Goal: Information Seeking & Learning: Learn about a topic

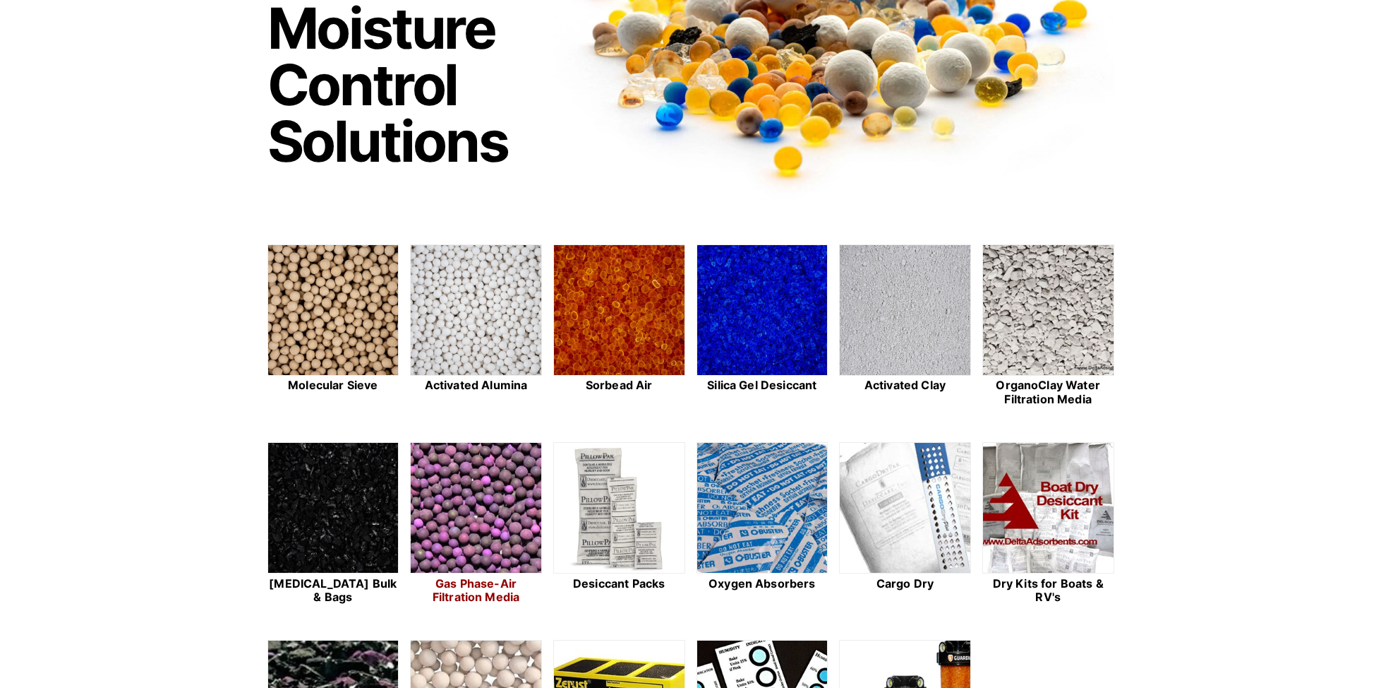
scroll to position [166, 0]
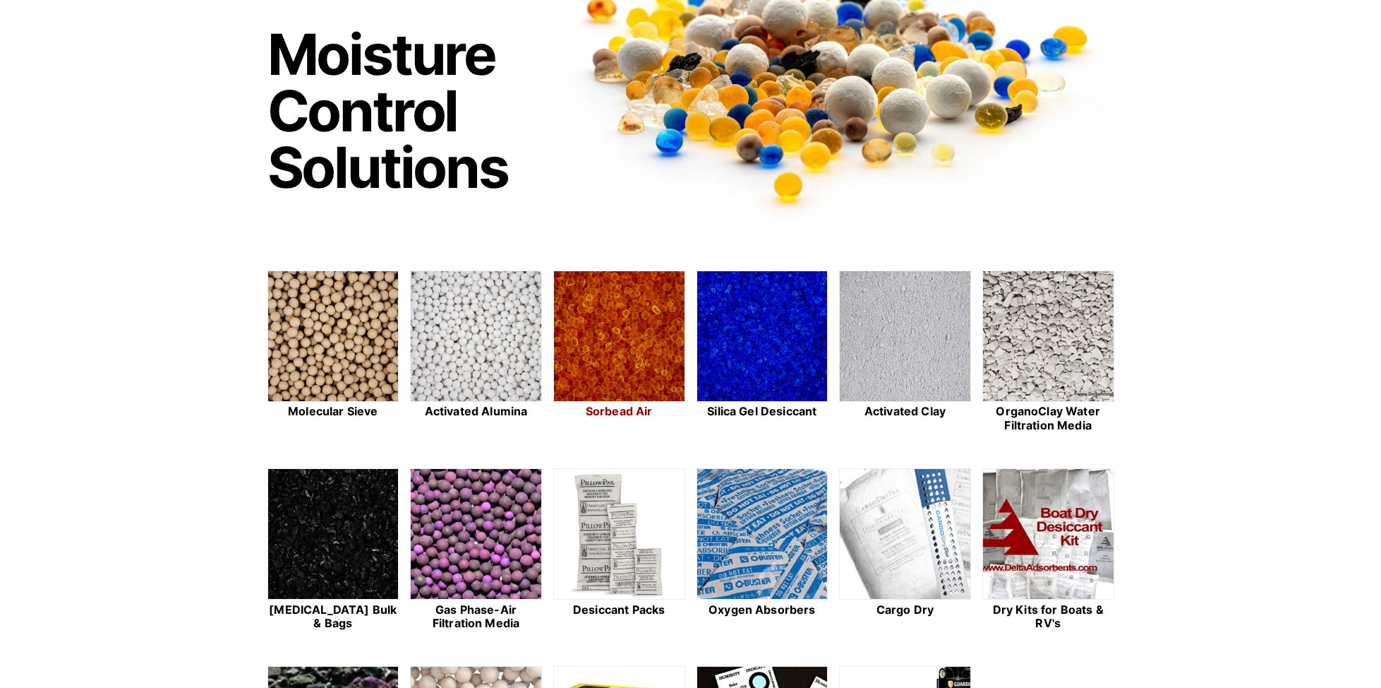
click at [625, 314] on img at bounding box center [619, 336] width 131 height 131
click at [796, 373] on img at bounding box center [762, 336] width 131 height 131
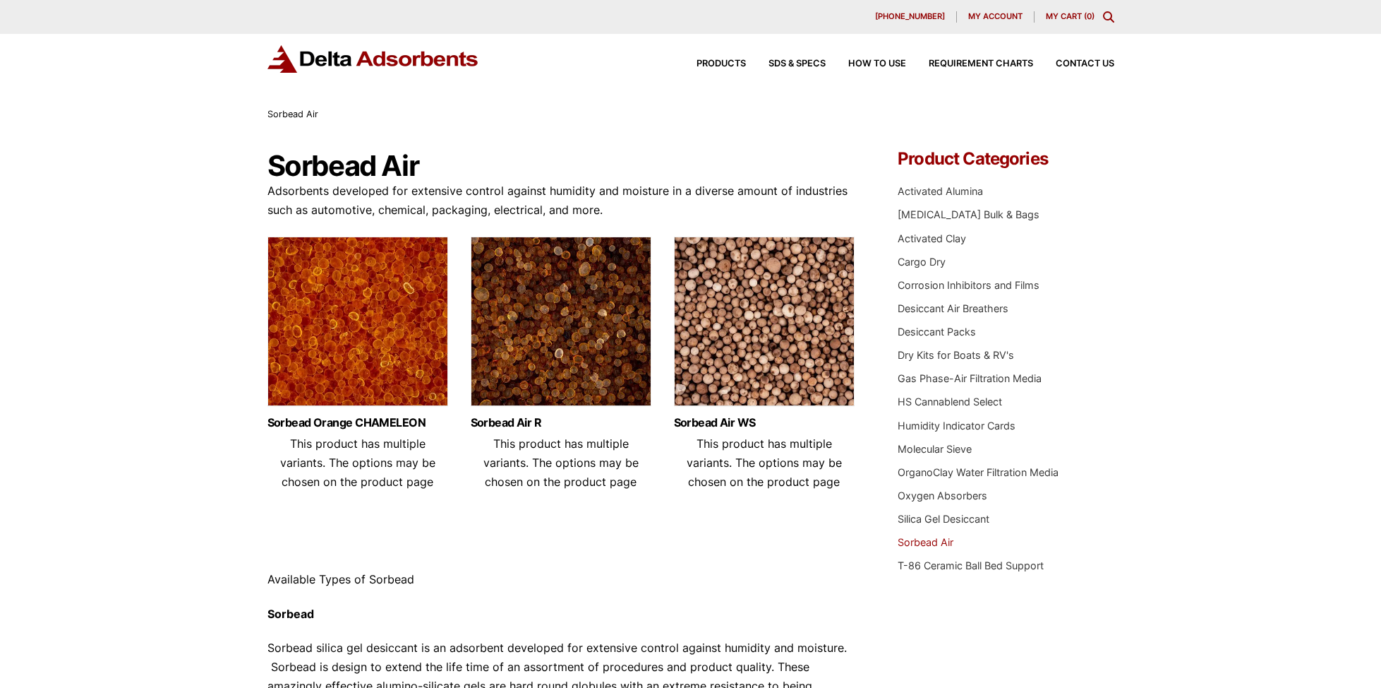
click at [784, 342] on img at bounding box center [764, 324] width 181 height 176
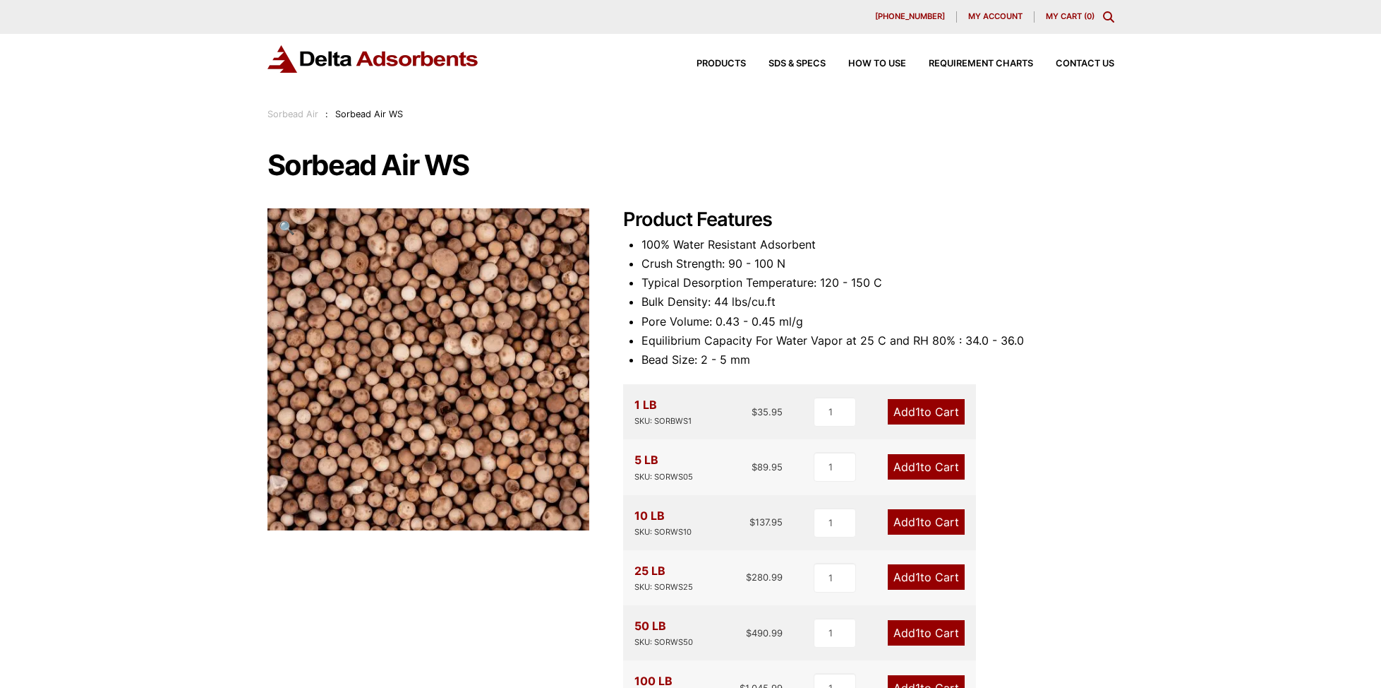
scroll to position [6, 0]
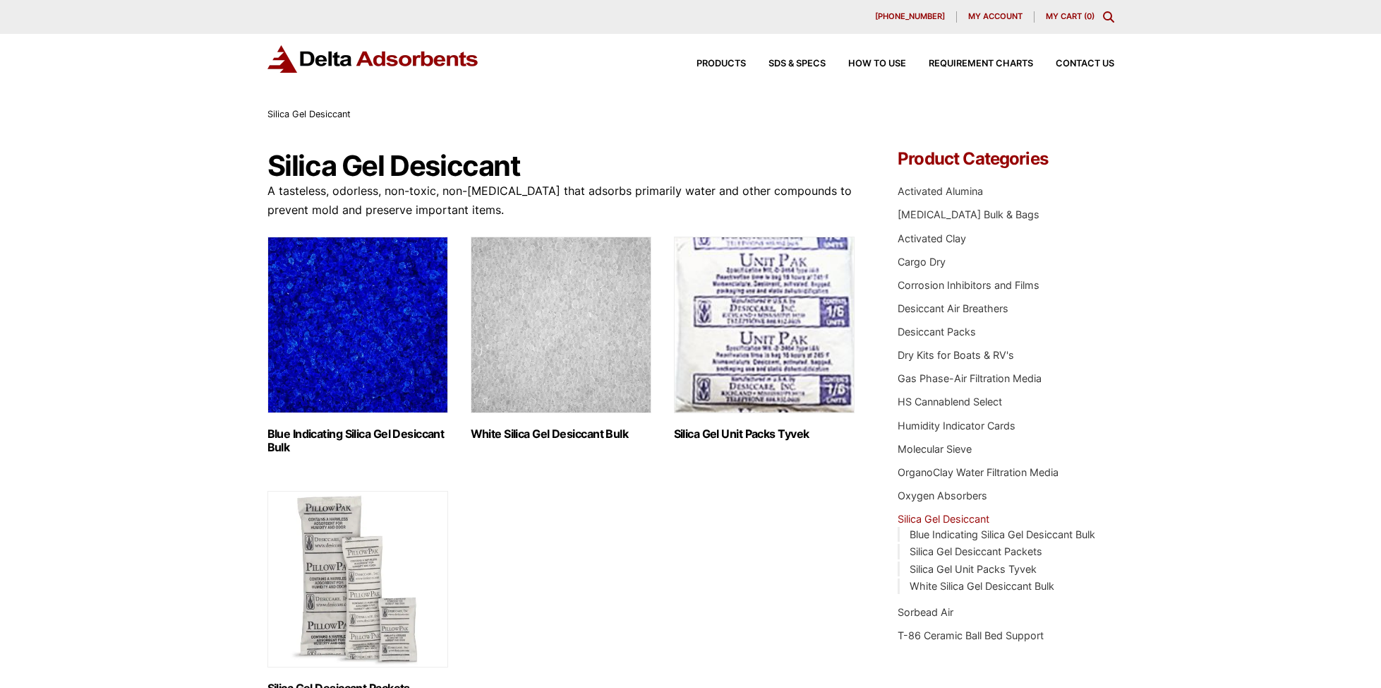
click at [565, 361] on img "Visit product category White Silica Gel Desiccant Bulk" at bounding box center [561, 324] width 181 height 176
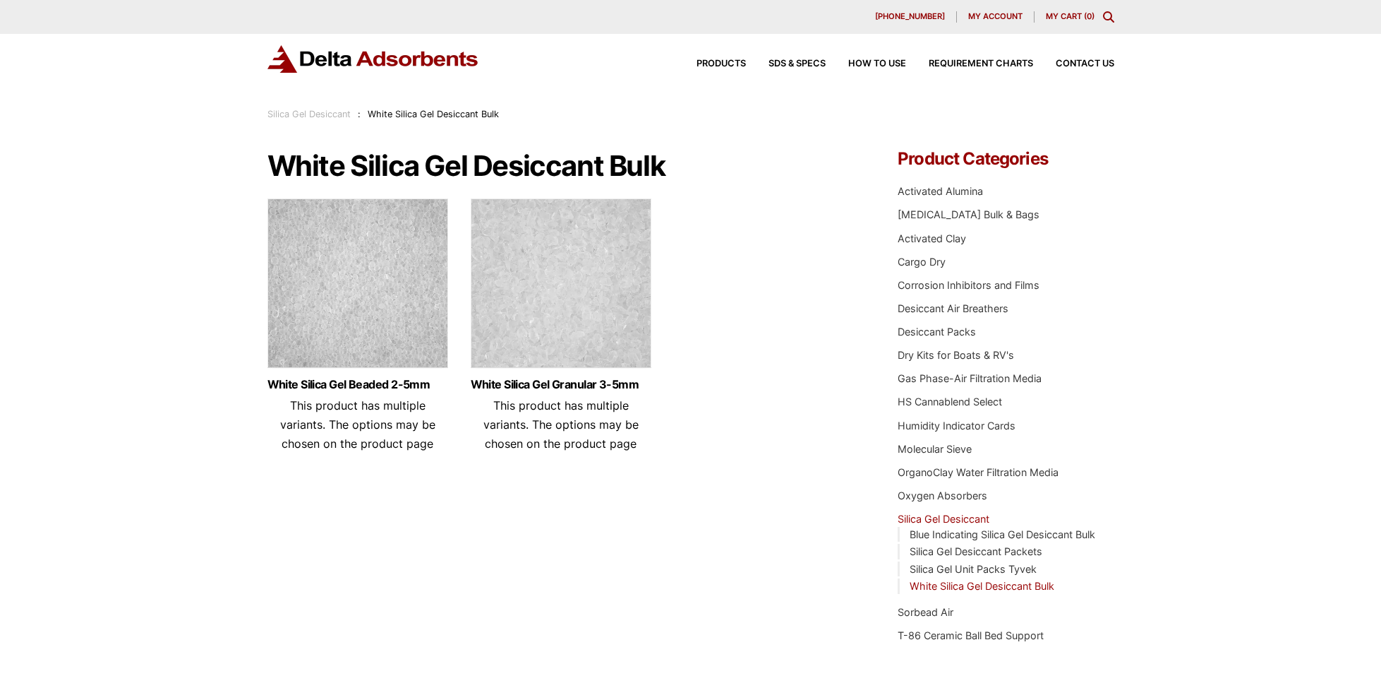
click at [564, 360] on img at bounding box center [561, 286] width 181 height 176
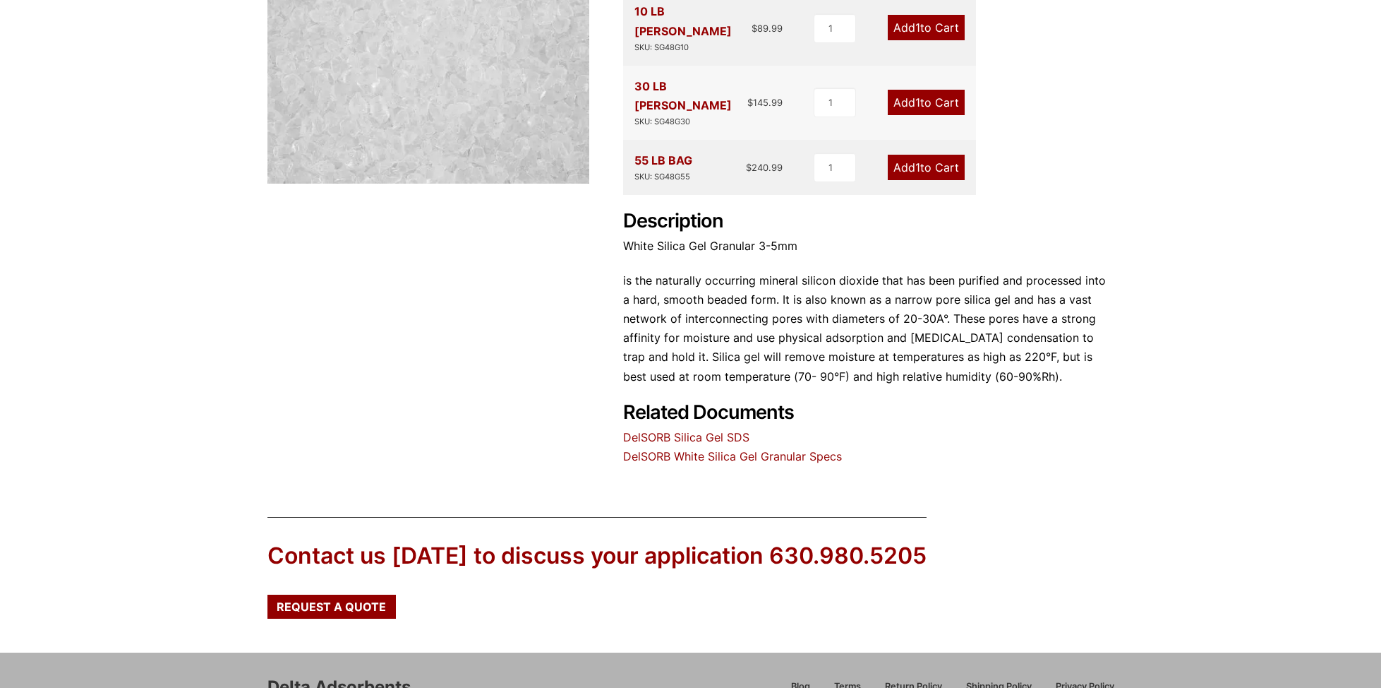
scroll to position [323, 0]
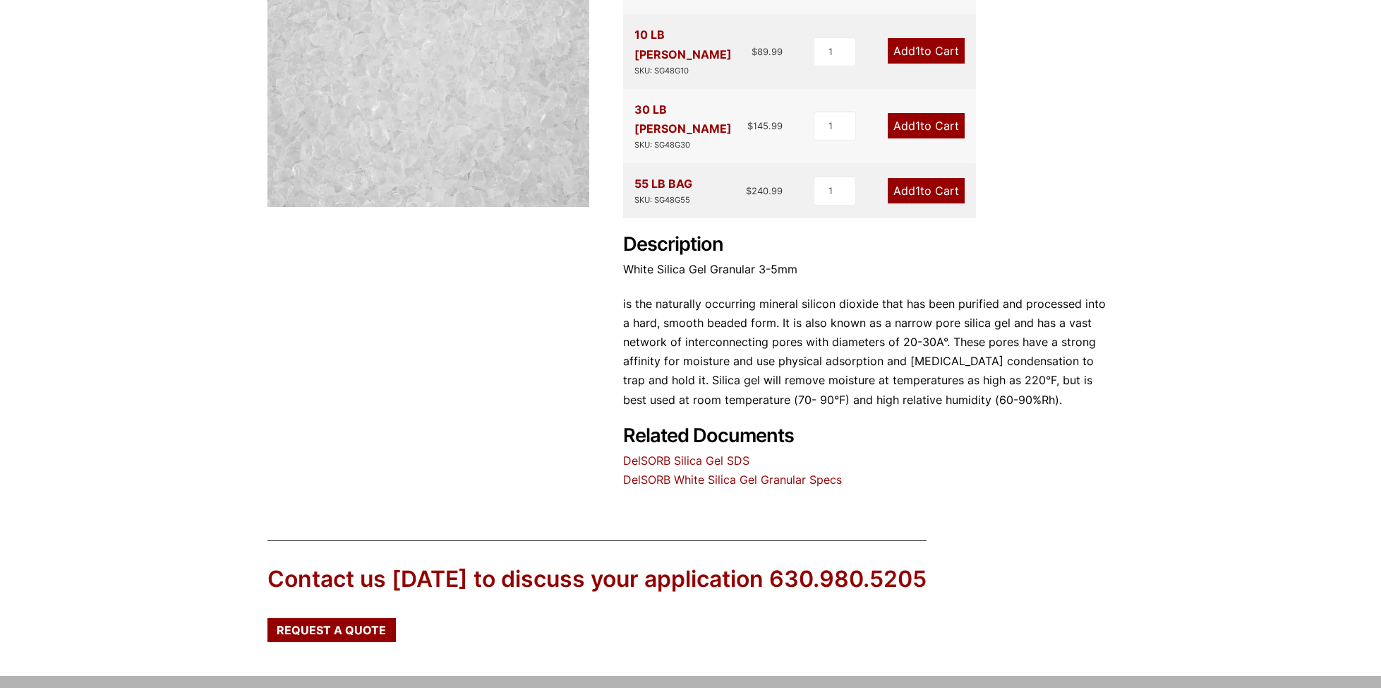
click at [702, 472] on link "DelSORB White Silica Gel Granular Specs" at bounding box center [732, 479] width 219 height 14
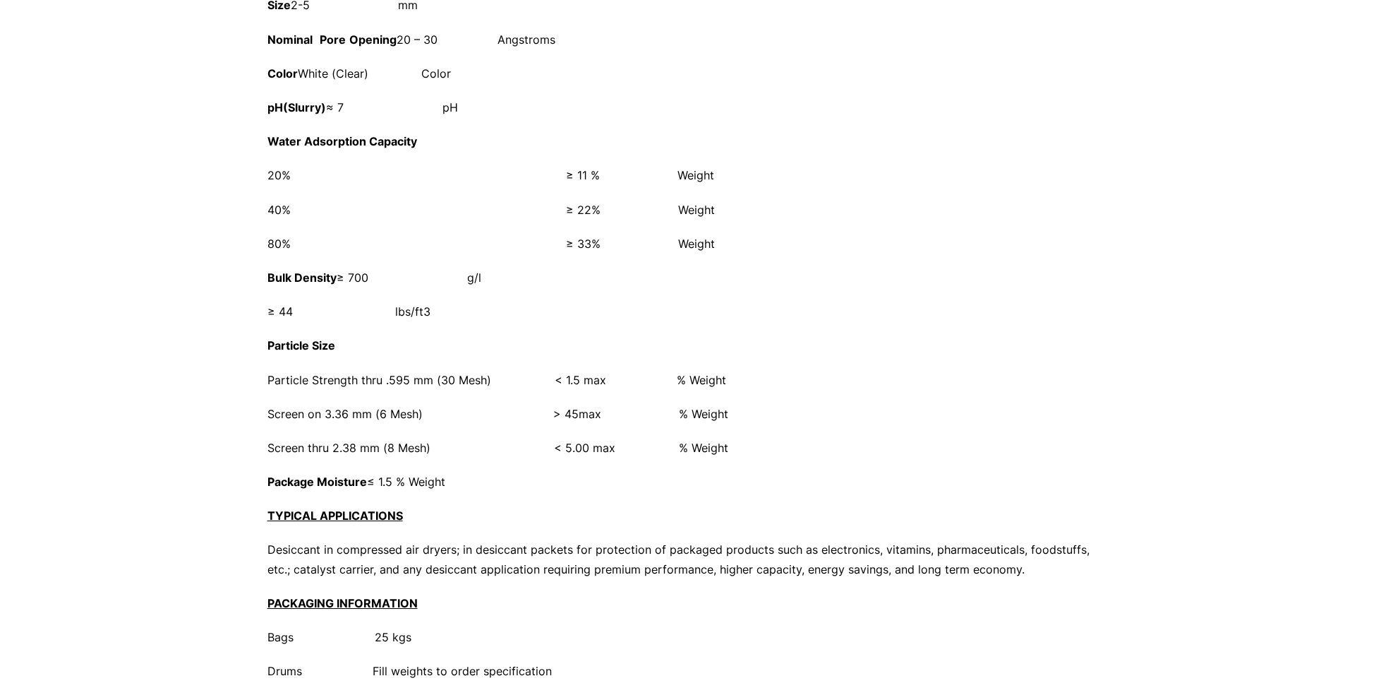
scroll to position [452, 0]
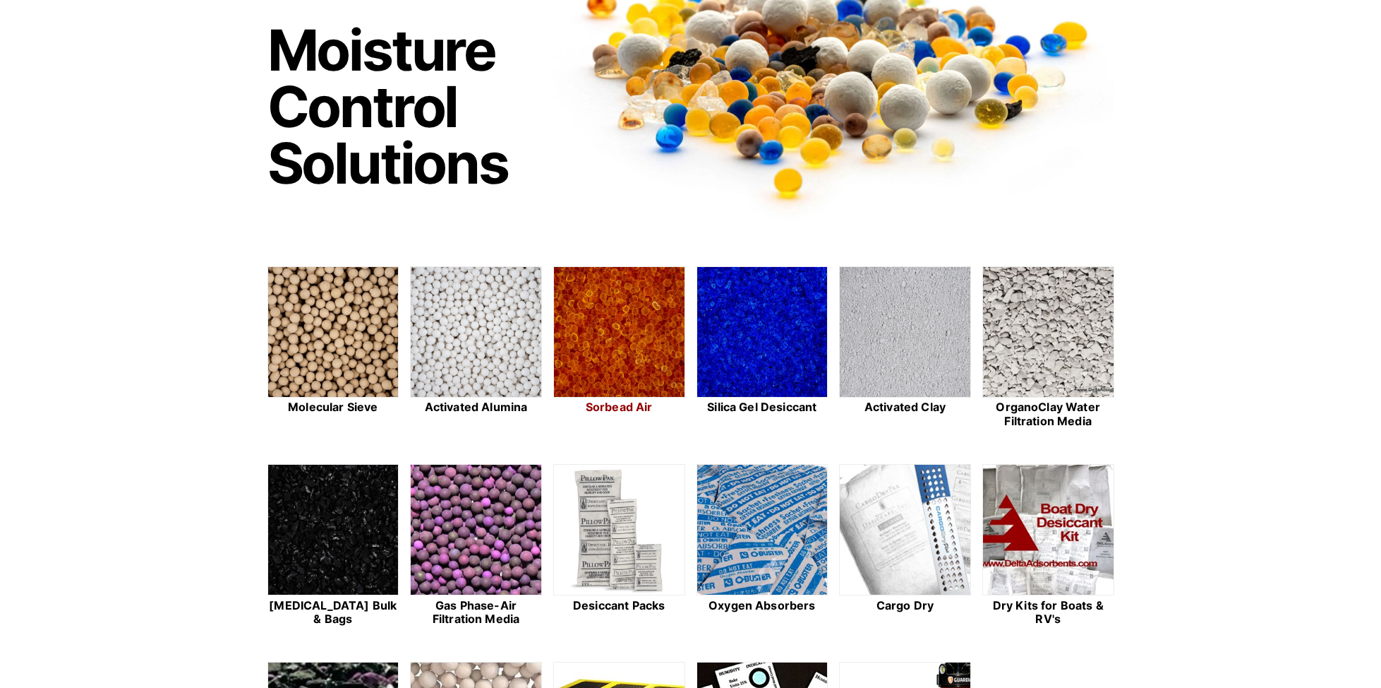
scroll to position [171, 0]
click at [649, 335] on img at bounding box center [619, 331] width 131 height 131
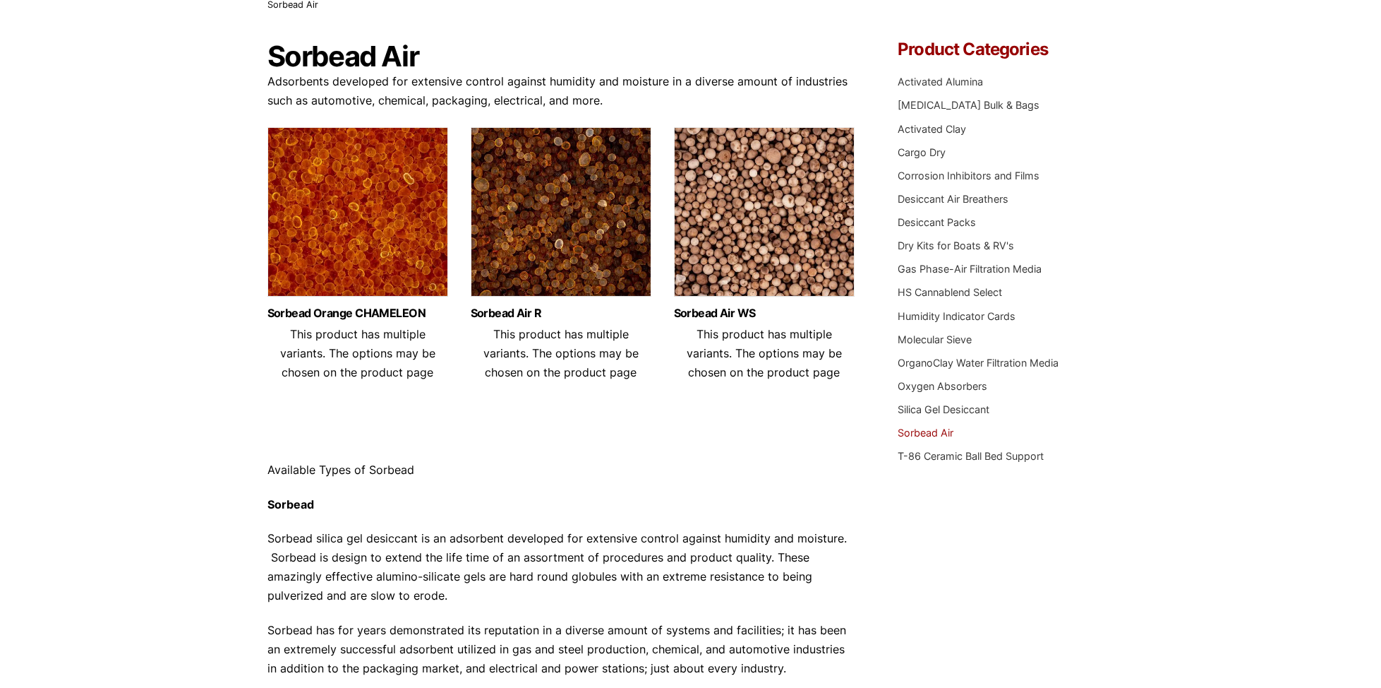
scroll to position [105, 0]
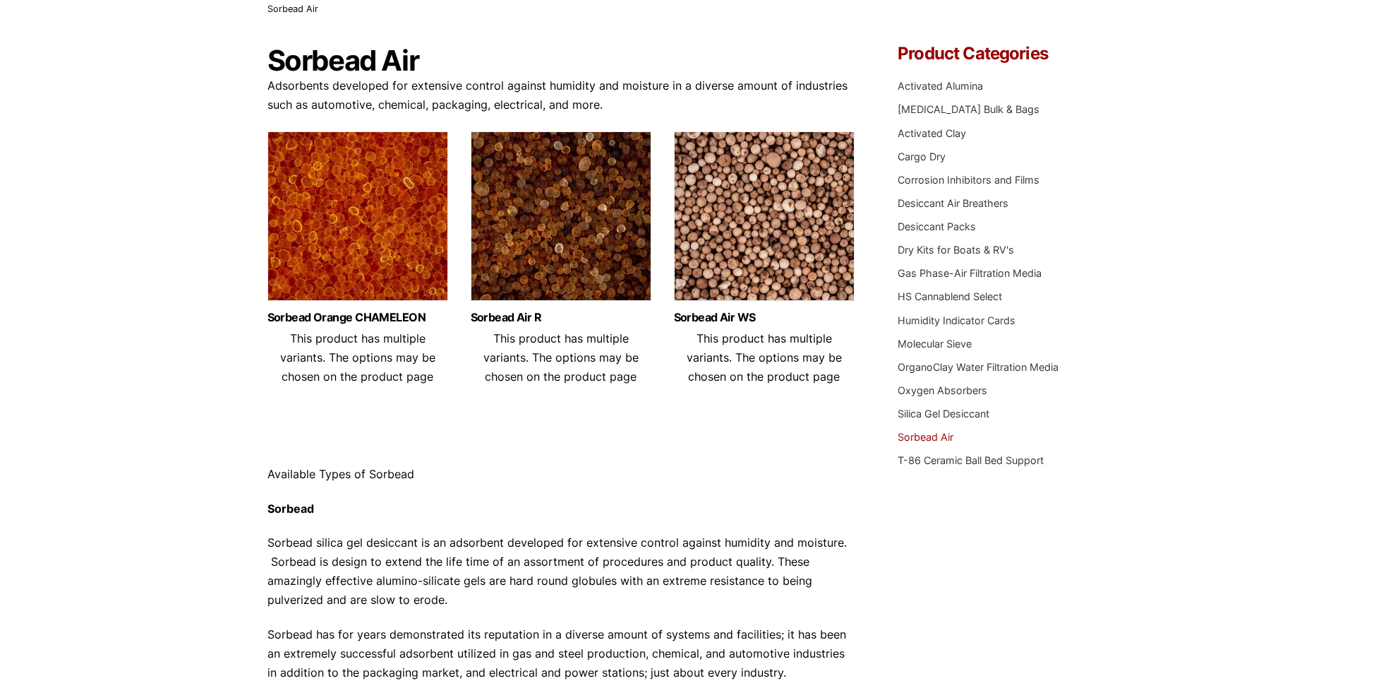
click at [920, 432] on link "Sorbead Air" at bounding box center [926, 437] width 56 height 12
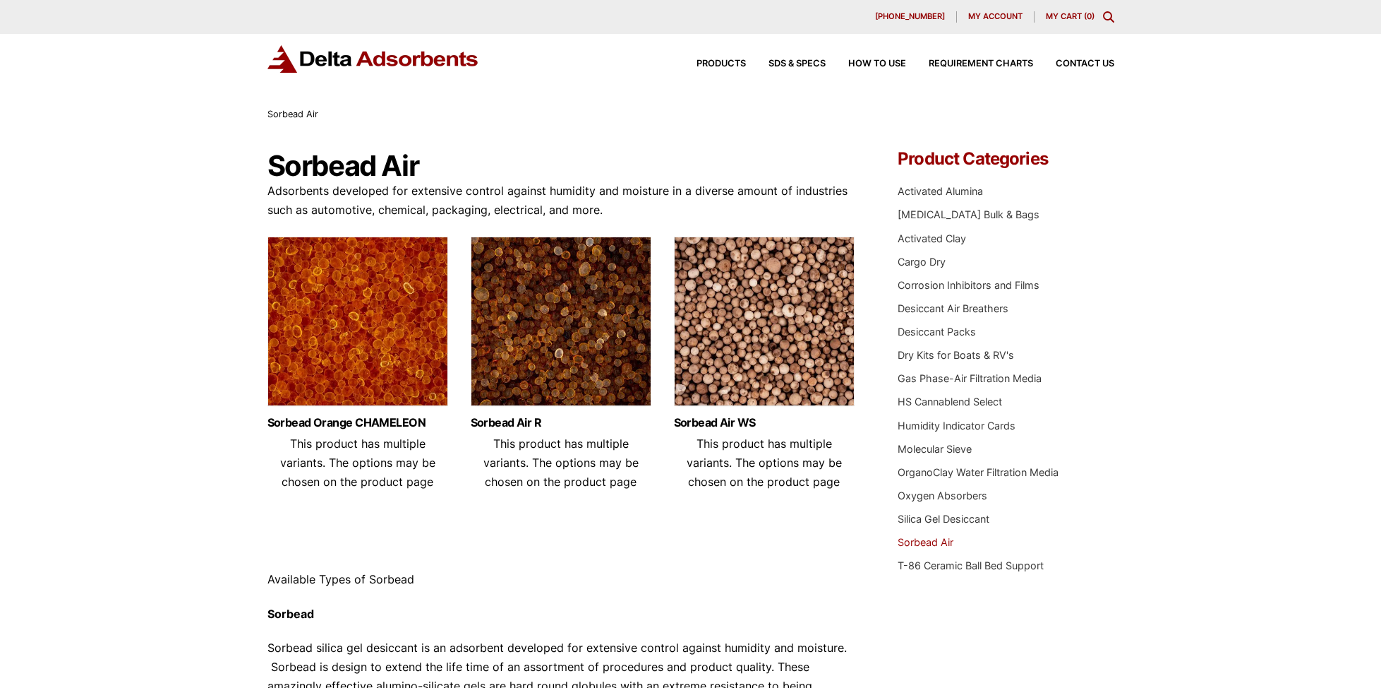
click at [767, 354] on img at bounding box center [764, 324] width 181 height 176
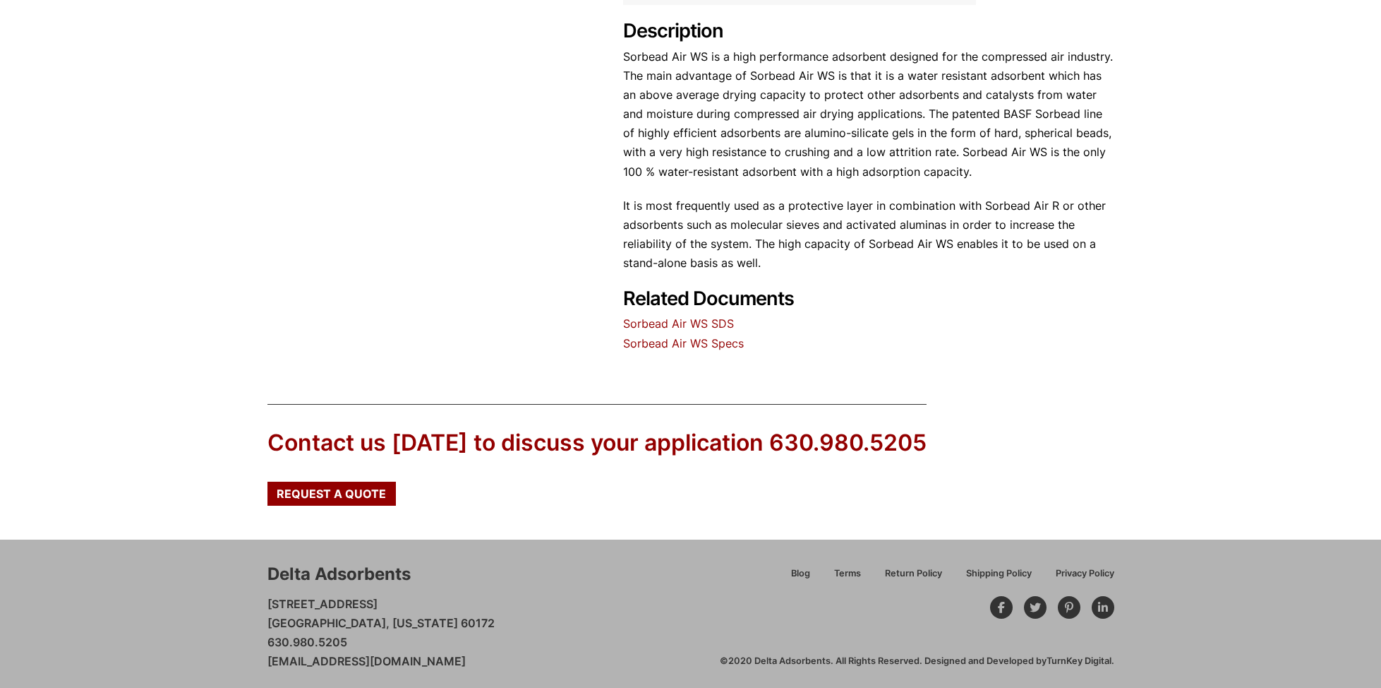
scroll to position [710, 0]
drag, startPoint x: 689, startPoint y: 340, endPoint x: 689, endPoint y: 320, distance: 19.8
click at [689, 340] on link "Sorbead Air WS Specs" at bounding box center [683, 343] width 121 height 14
